Goal: Task Accomplishment & Management: Use online tool/utility

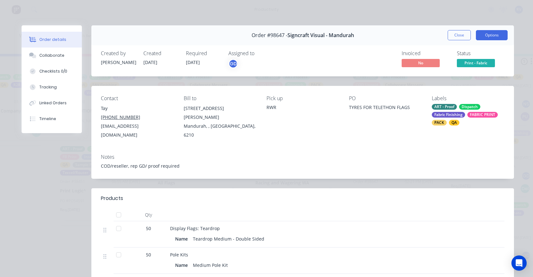
scroll to position [0, 546]
click at [455, 36] on button "Close" at bounding box center [459, 35] width 23 height 10
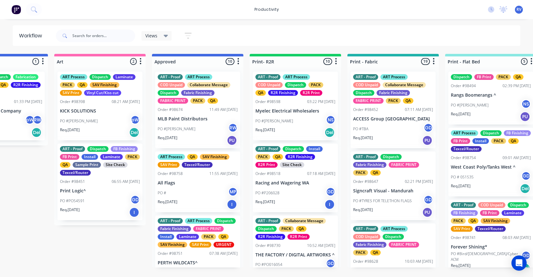
click at [154, 38] on span "Views" at bounding box center [151, 35] width 12 height 7
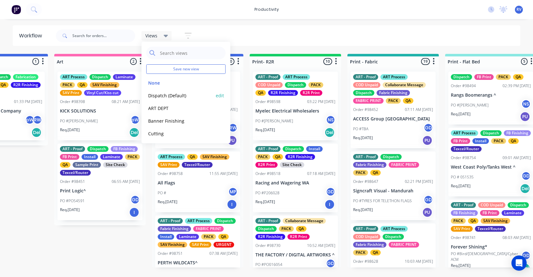
click at [154, 94] on button "Dispatch (Default)" at bounding box center [180, 95] width 68 height 7
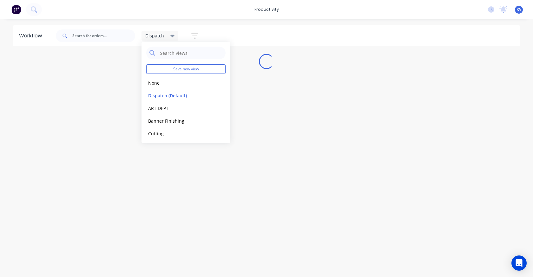
scroll to position [0, 0]
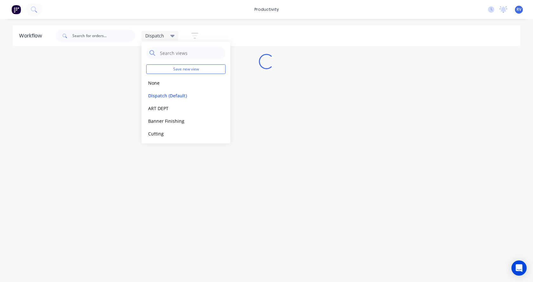
click at [134, 203] on div "Workflow Dispatch Save new view None edit Dispatch (Default) edit ART DEPT edit…" at bounding box center [266, 147] width 533 height 244
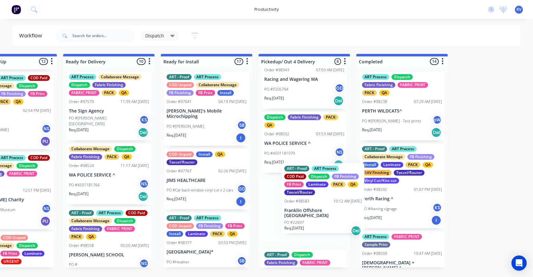
scroll to position [32, 0]
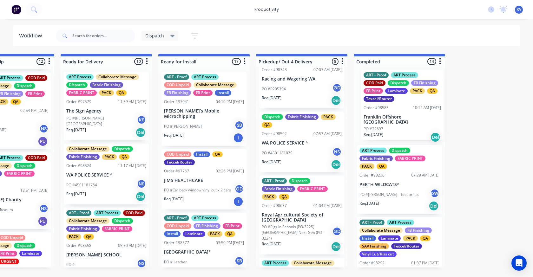
drag, startPoint x: 310, startPoint y: 212, endPoint x: 389, endPoint y: 113, distance: 127.0
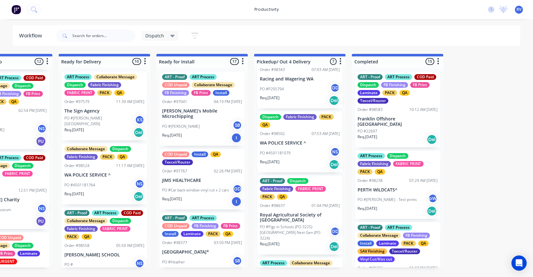
scroll to position [127, 0]
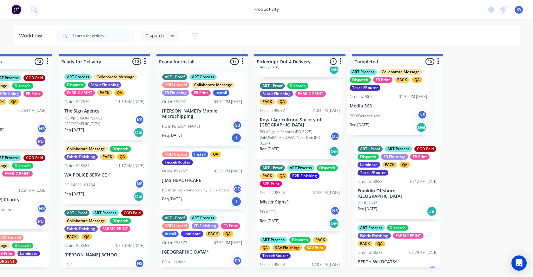
drag, startPoint x: 284, startPoint y: 210, endPoint x: 376, endPoint y: 115, distance: 132.3
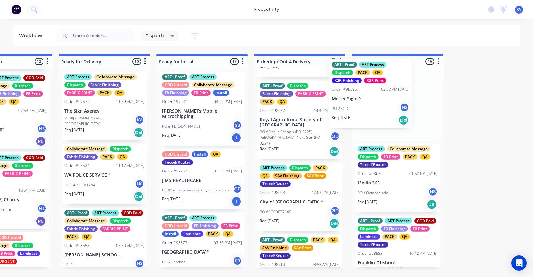
drag, startPoint x: 293, startPoint y: 199, endPoint x: 366, endPoint y: 99, distance: 124.0
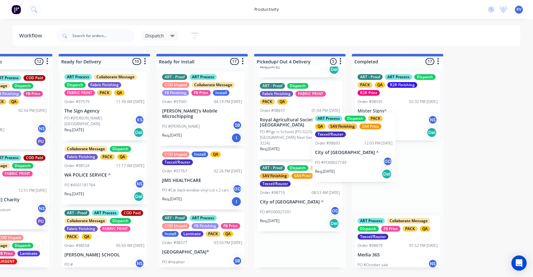
drag, startPoint x: 293, startPoint y: 203, endPoint x: 364, endPoint y: 118, distance: 111.1
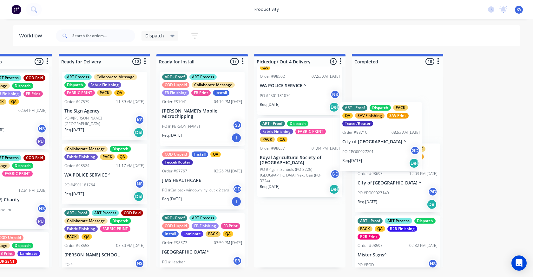
drag, startPoint x: 295, startPoint y: 192, endPoint x: 382, endPoint y: 90, distance: 133.8
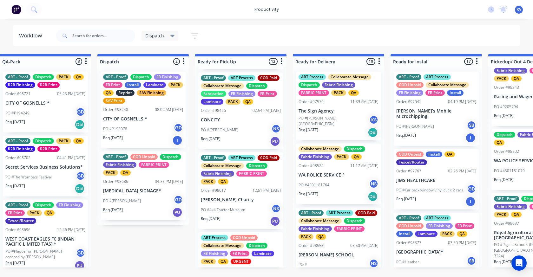
scroll to position [0, 368]
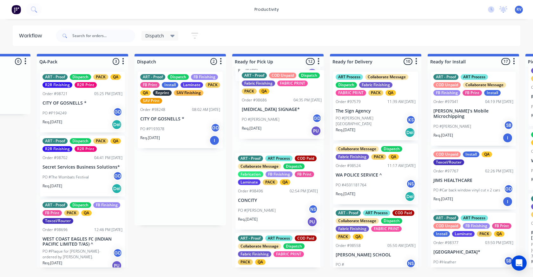
drag, startPoint x: 147, startPoint y: 210, endPoint x: 251, endPoint y: 128, distance: 132.7
